Goal: Find contact information: Find contact information

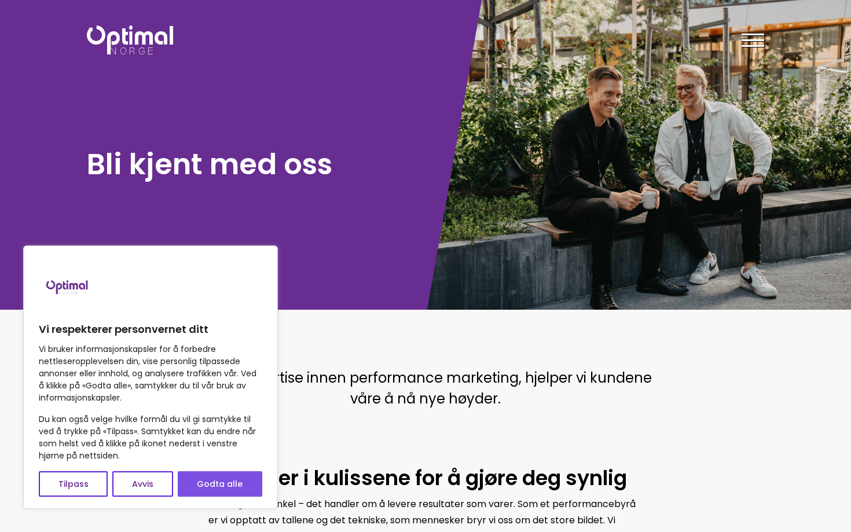
click at [236, 486] on button "Godta alle" at bounding box center [220, 483] width 85 height 25
checkbox input "true"
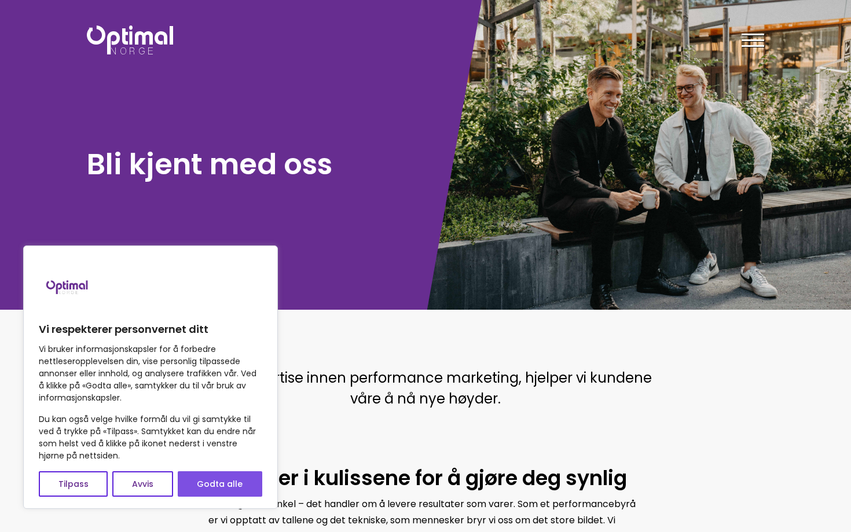
checkbox input "true"
